Goal: Transaction & Acquisition: Purchase product/service

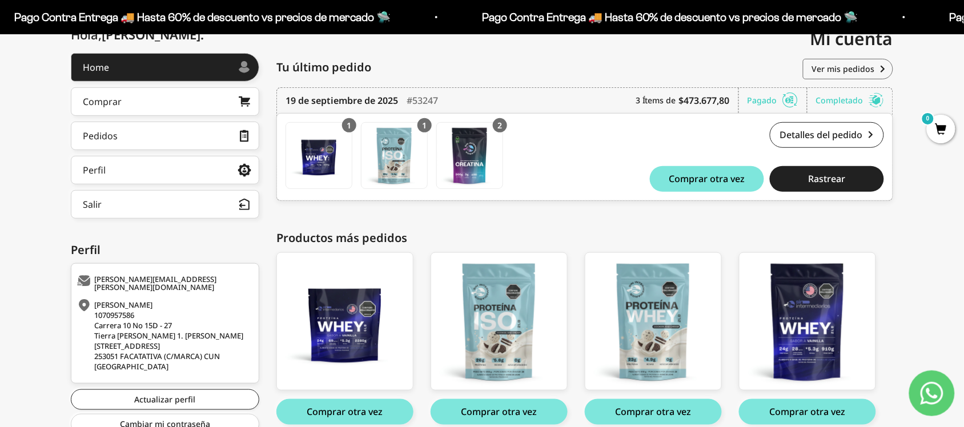
scroll to position [194, 0]
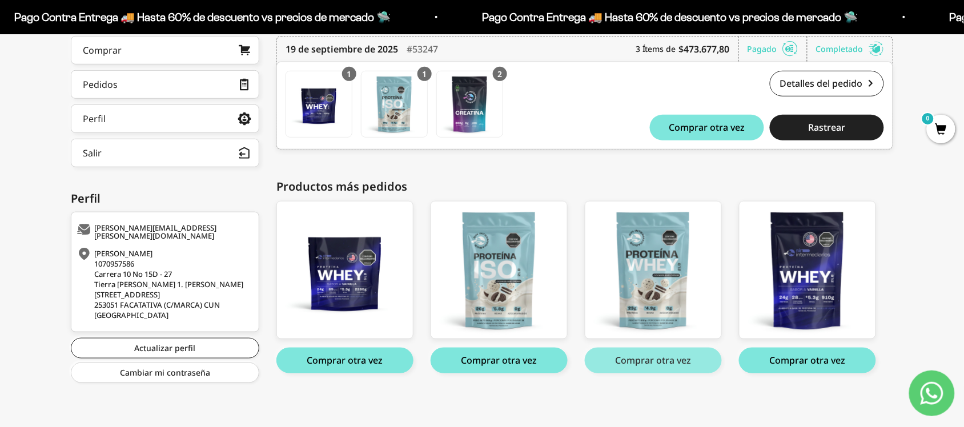
click at [671, 361] on button "Comprar otra vez" at bounding box center [653, 361] width 137 height 26
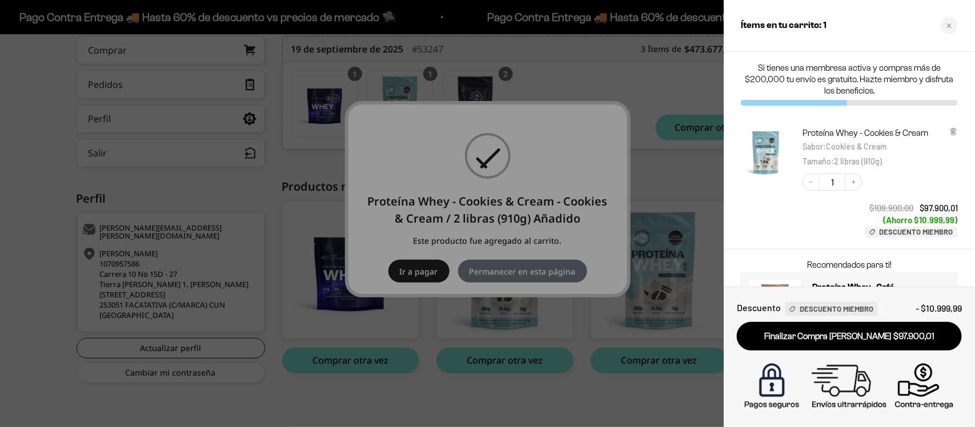
click at [638, 92] on div at bounding box center [487, 213] width 975 height 427
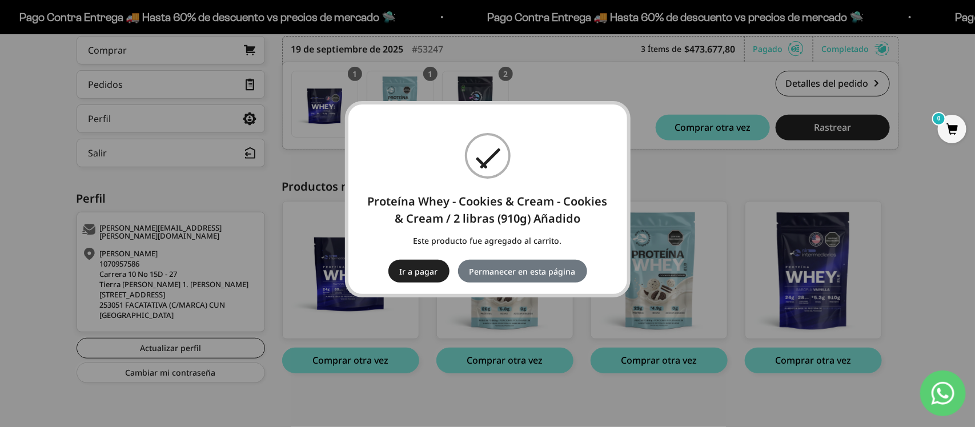
click at [663, 186] on div "× Proteína Whey - Cookies & Cream - Cookies & Cream / 2 libras (910g) Añadido E…" at bounding box center [487, 213] width 975 height 427
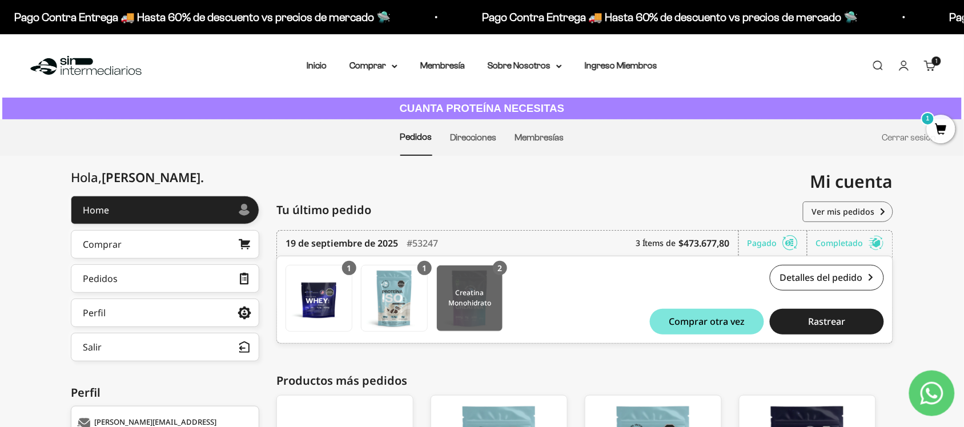
click at [482, 295] on img at bounding box center [470, 298] width 66 height 66
click at [940, 127] on span "1" at bounding box center [941, 129] width 29 height 29
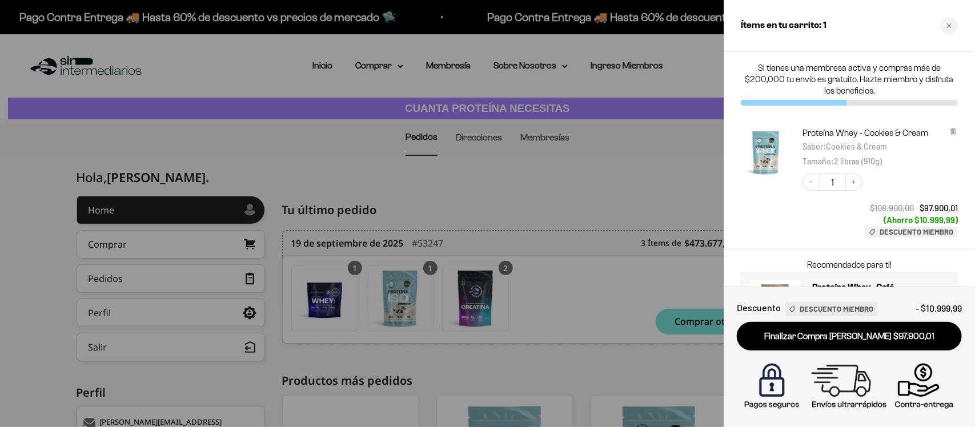
click at [622, 167] on div at bounding box center [487, 213] width 975 height 427
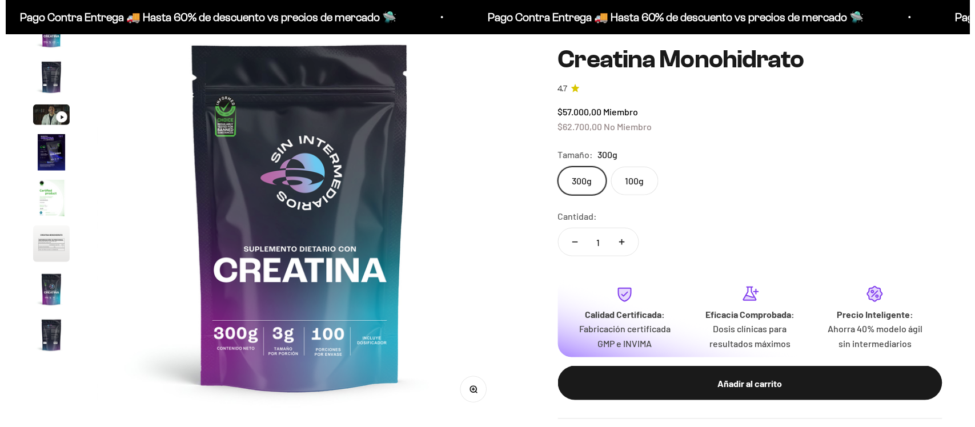
scroll to position [47, 0]
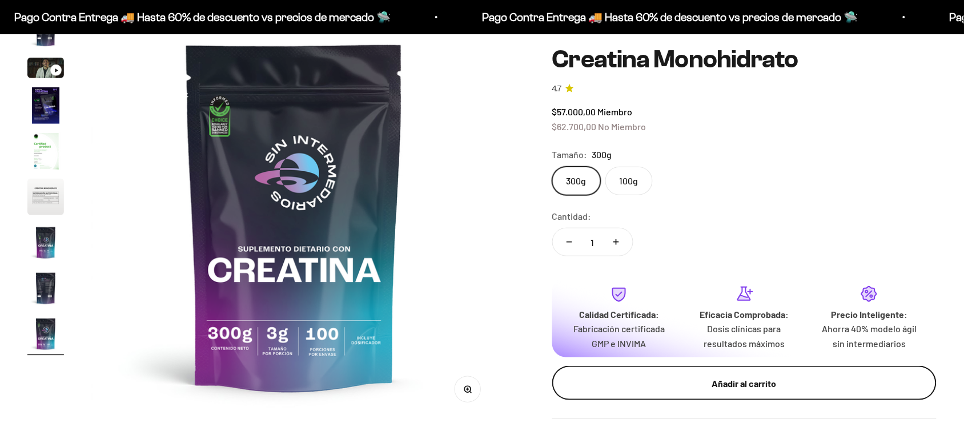
click at [691, 386] on div "Añadir al carrito" at bounding box center [744, 383] width 339 height 15
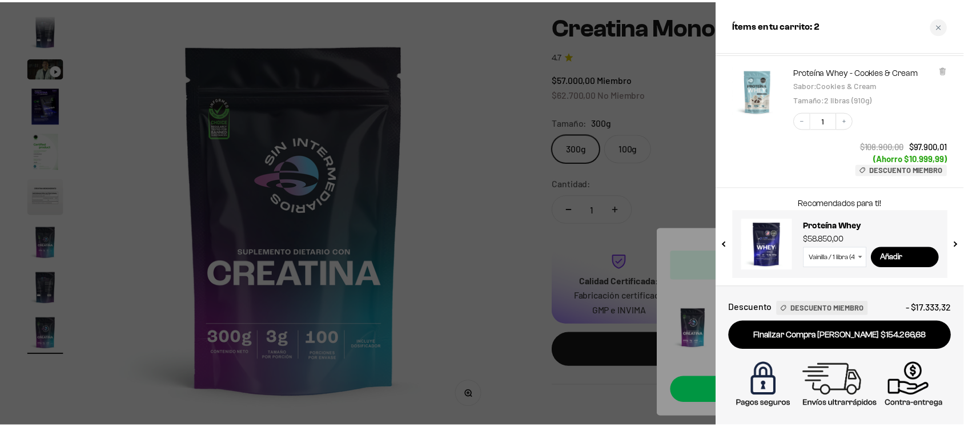
scroll to position [0, 0]
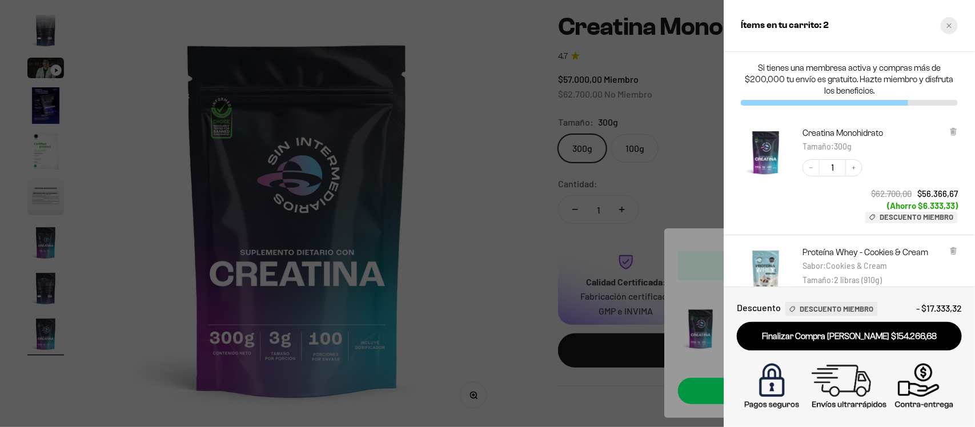
click at [948, 25] on icon "Close cart" at bounding box center [949, 25] width 5 height 5
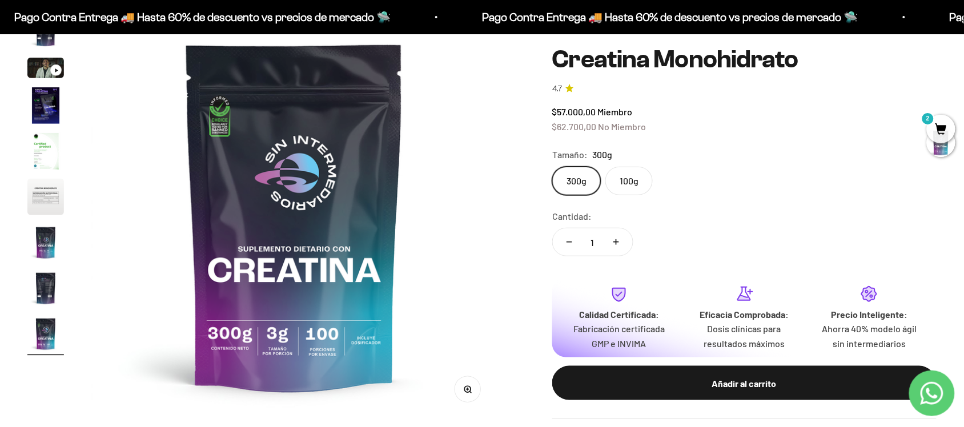
scroll to position [0, 3358]
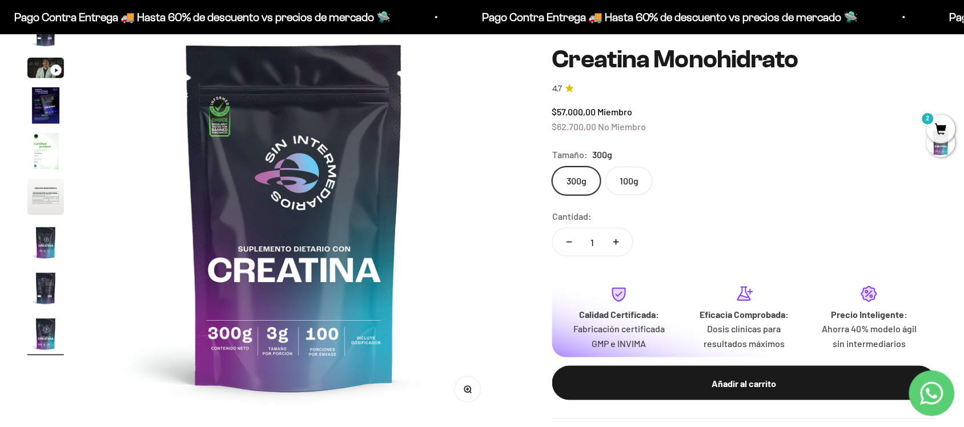
scroll to position [0, 0]
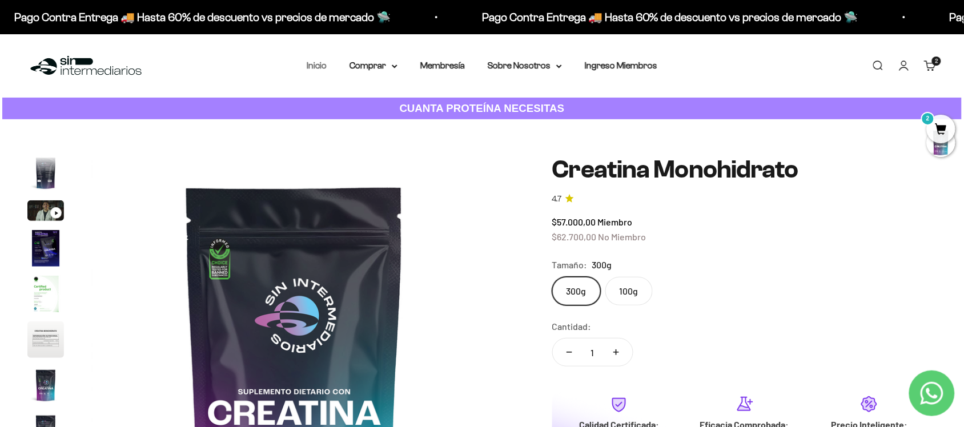
click at [327, 67] on link "Inicio" at bounding box center [317, 66] width 20 height 10
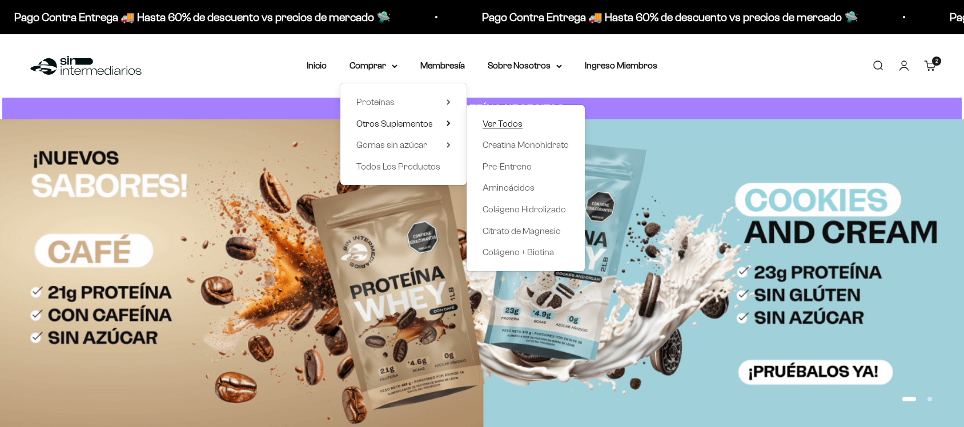
click at [517, 123] on span "Ver Todos" at bounding box center [502, 124] width 40 height 10
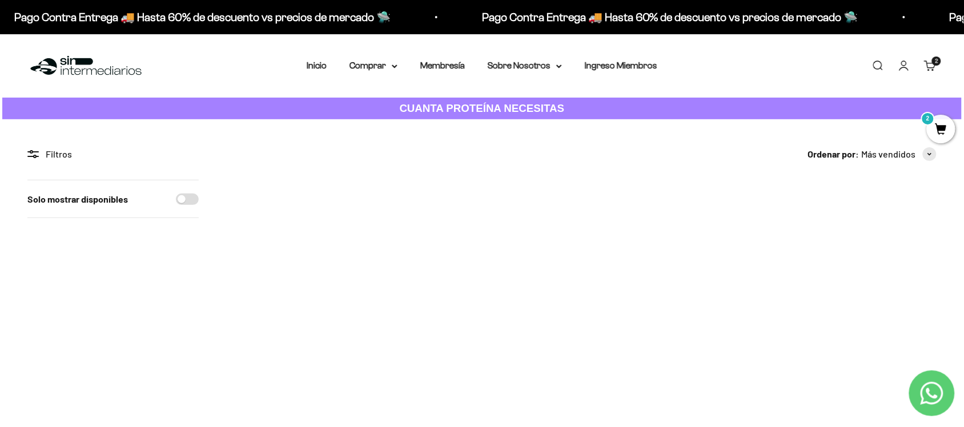
click at [903, 67] on link "Cuenta" at bounding box center [904, 65] width 13 height 13
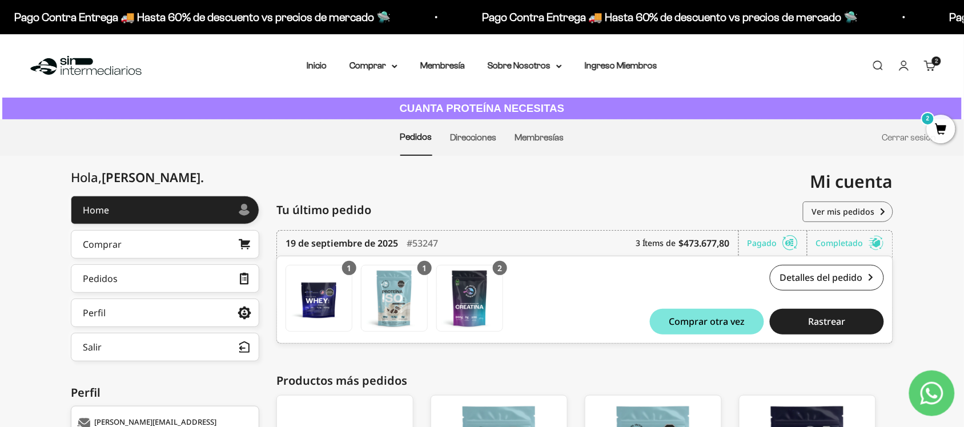
click at [938, 132] on span "2" at bounding box center [941, 129] width 29 height 29
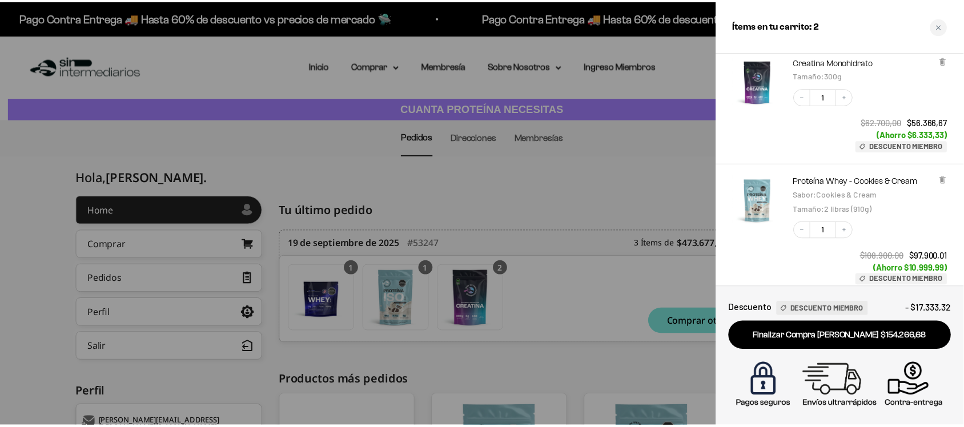
scroll to position [181, 0]
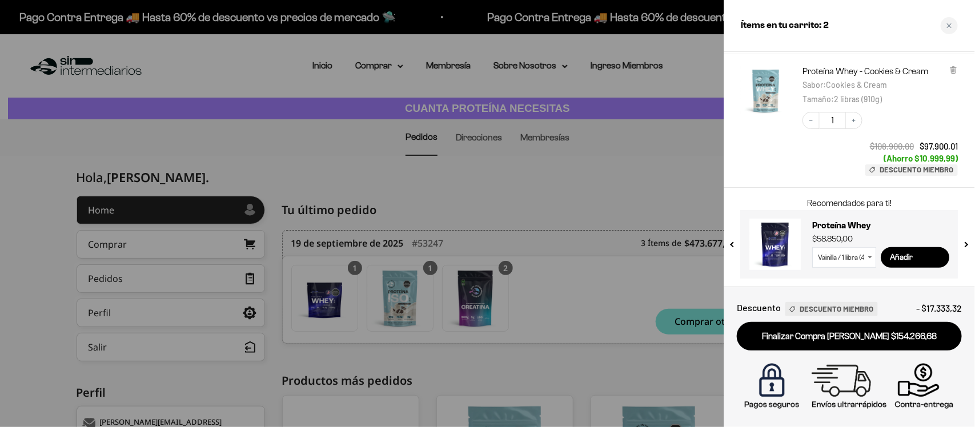
click at [635, 170] on div at bounding box center [487, 213] width 975 height 427
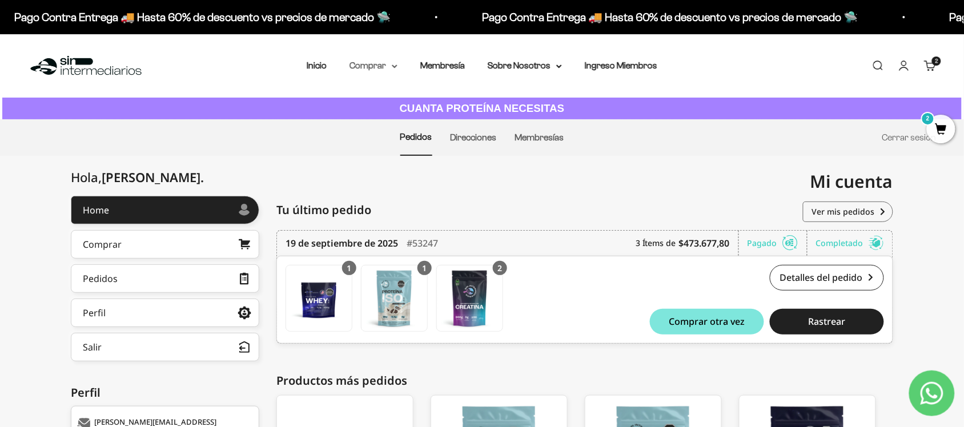
click at [392, 69] on summary "Comprar" at bounding box center [373, 65] width 48 height 15
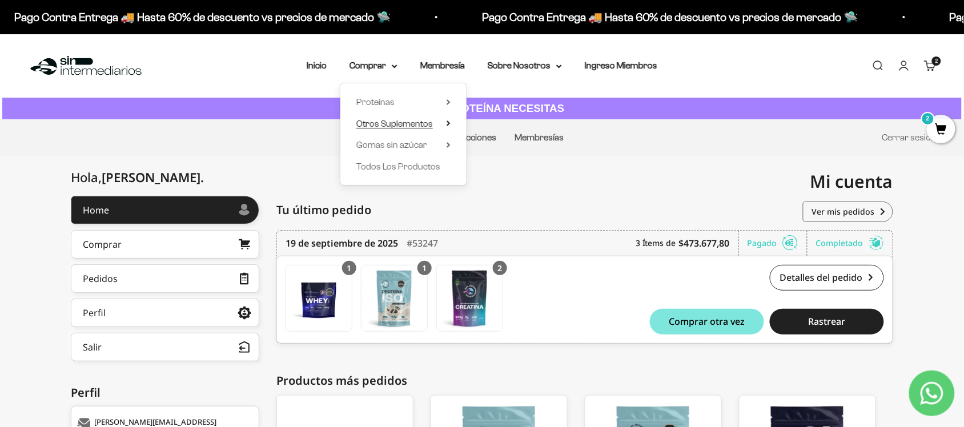
click at [425, 124] on span "Otros Suplementos" at bounding box center [394, 124] width 77 height 10
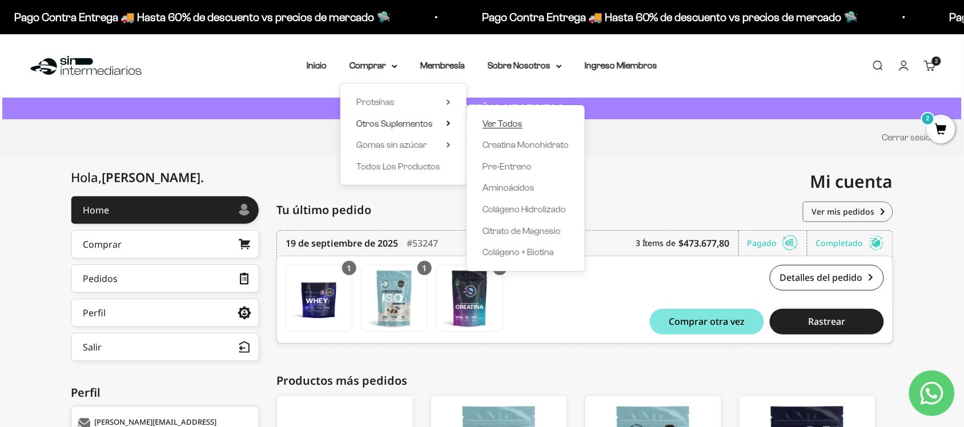
click at [511, 126] on span "Ver Todos" at bounding box center [502, 124] width 40 height 10
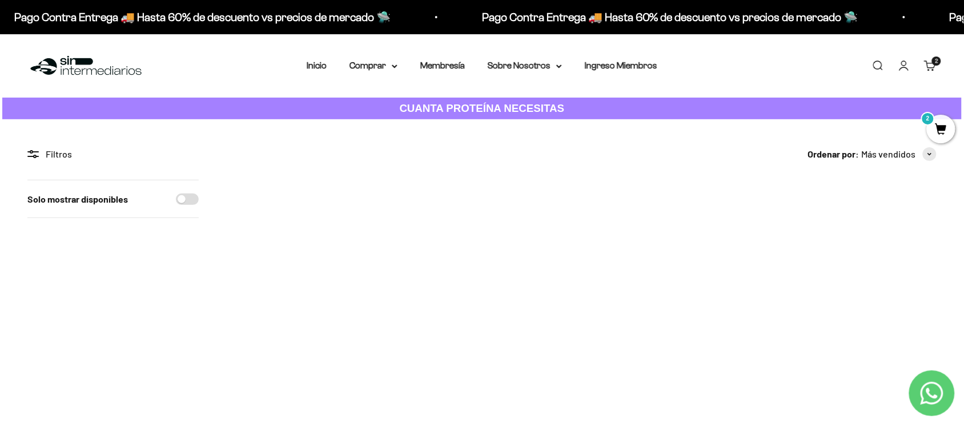
click at [871, 237] on img at bounding box center [870, 245] width 131 height 131
click at [393, 69] on summary "Comprar" at bounding box center [373, 65] width 48 height 15
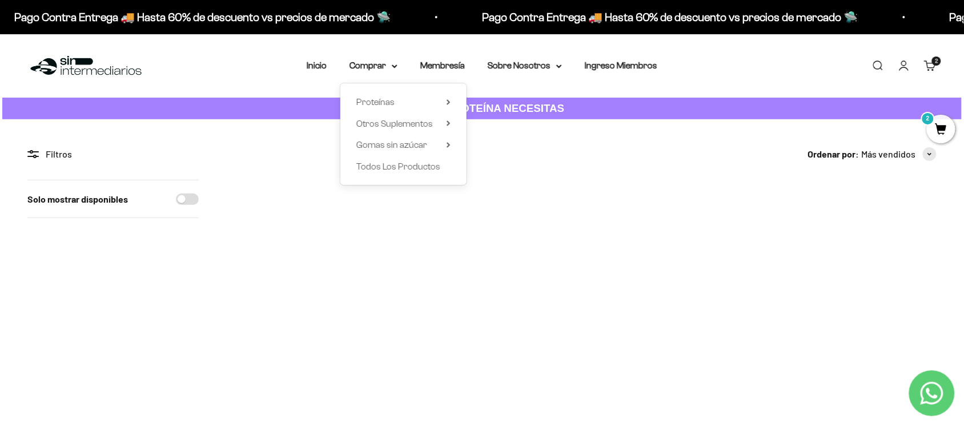
click at [818, 67] on div "Menú [GEOGRAPHIC_DATA] Inicio Comprar Proteínas Ver Todos Whey Iso Vegan Pancak…" at bounding box center [482, 65] width 964 height 63
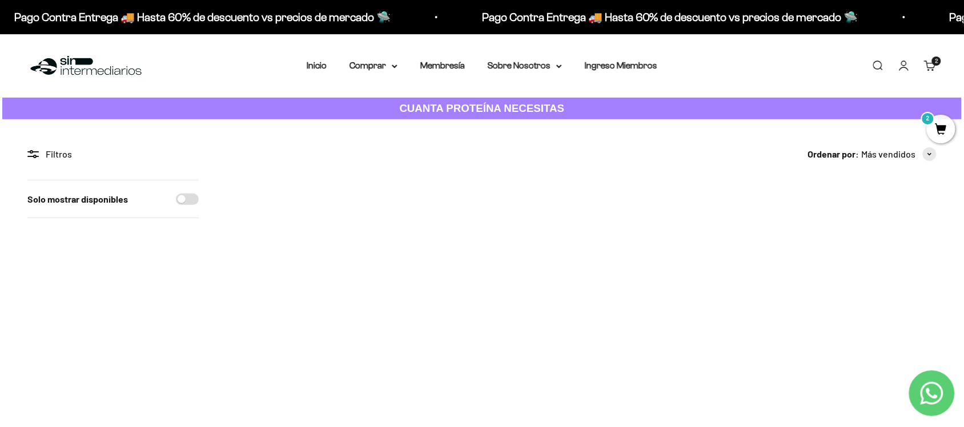
click at [946, 132] on span "2" at bounding box center [941, 129] width 29 height 29
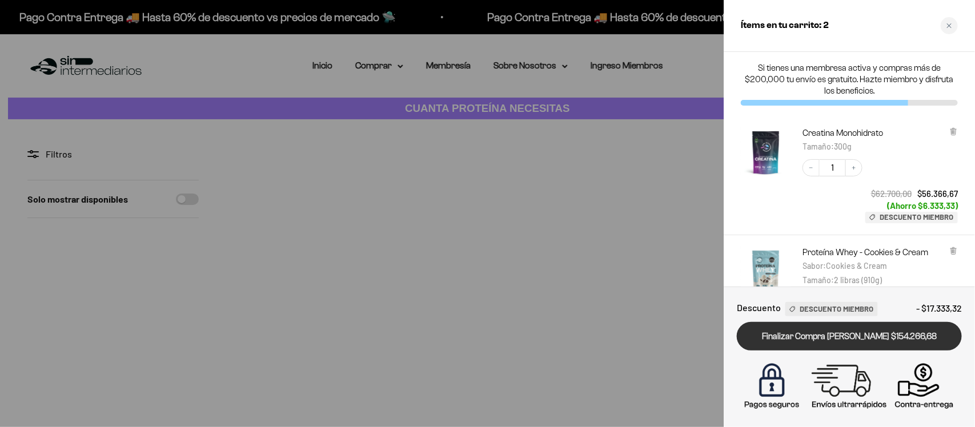
click at [818, 335] on link "Finalizar Compra [PERSON_NAME] $154.266,68" at bounding box center [849, 336] width 225 height 29
